Goal: Connect with others: Connect with others

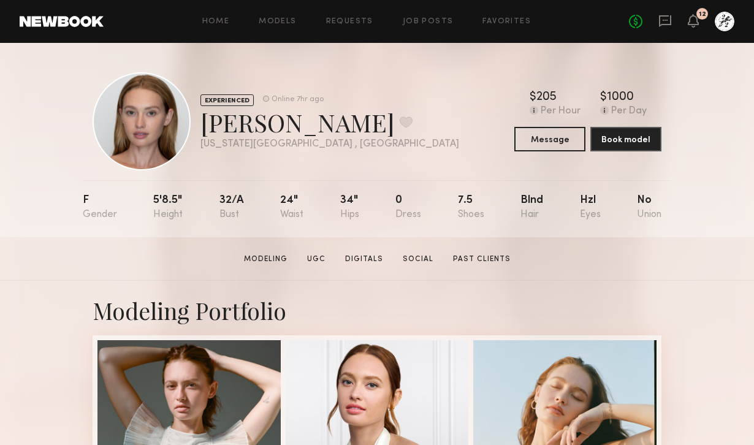
click at [668, 28] on link at bounding box center [664, 21] width 13 height 15
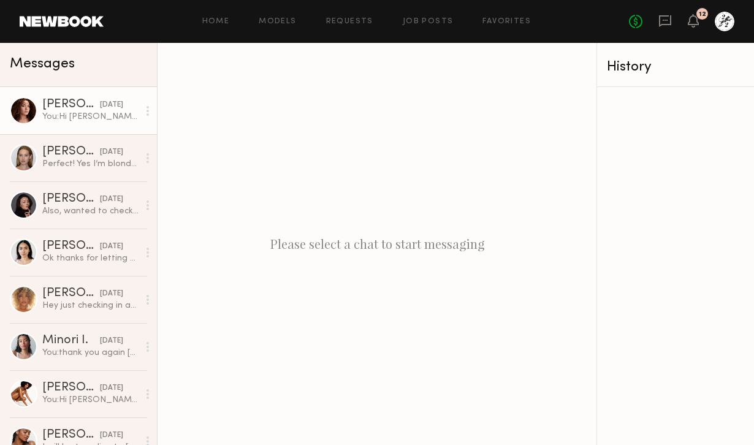
click at [78, 110] on div "[PERSON_NAME]" at bounding box center [71, 105] width 58 height 12
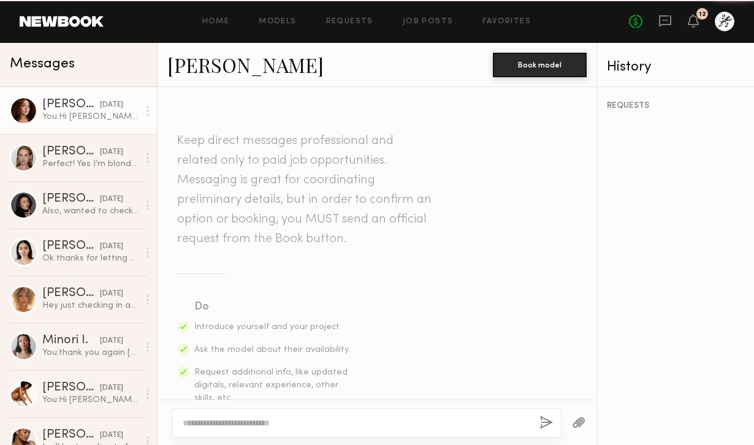
scroll to position [344, 0]
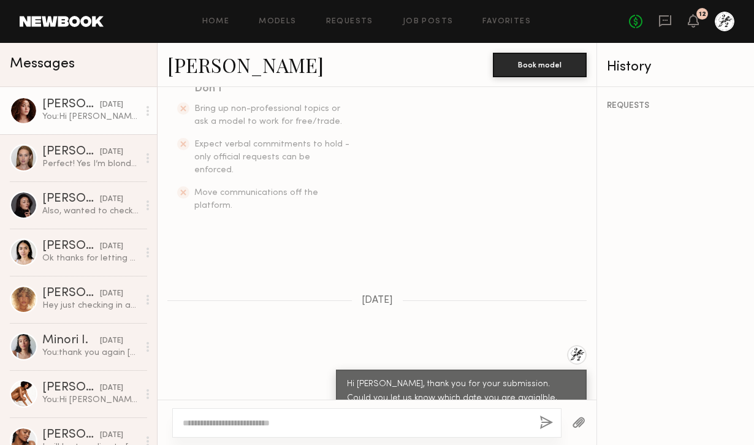
click at [209, 69] on link "[PERSON_NAME]" at bounding box center [245, 64] width 156 height 26
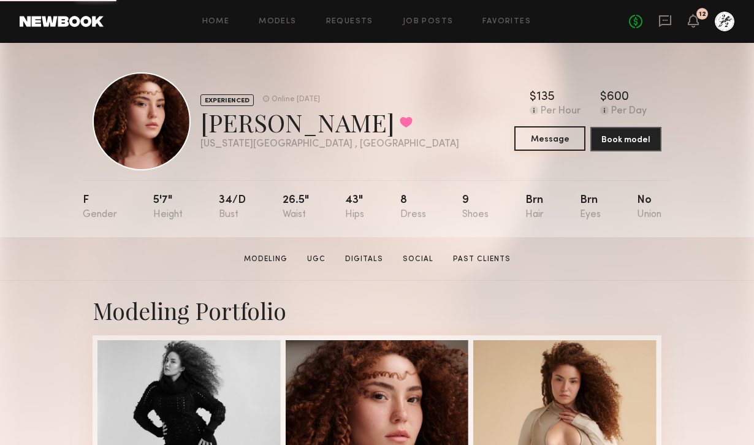
click at [575, 147] on button "Message" at bounding box center [549, 138] width 71 height 25
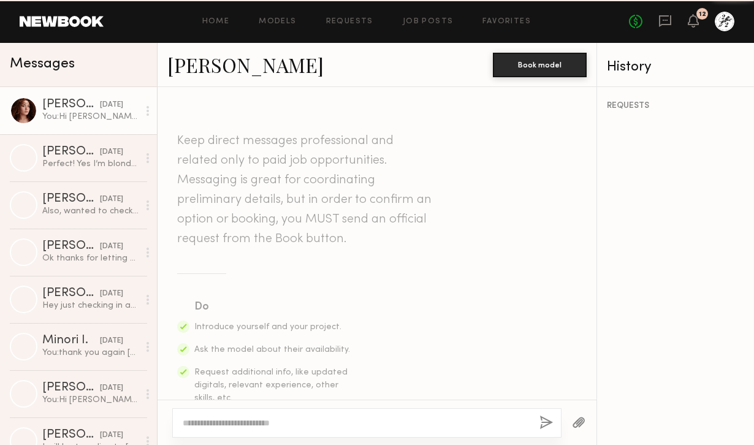
scroll to position [344, 0]
